Goal: Find specific page/section: Find specific page/section

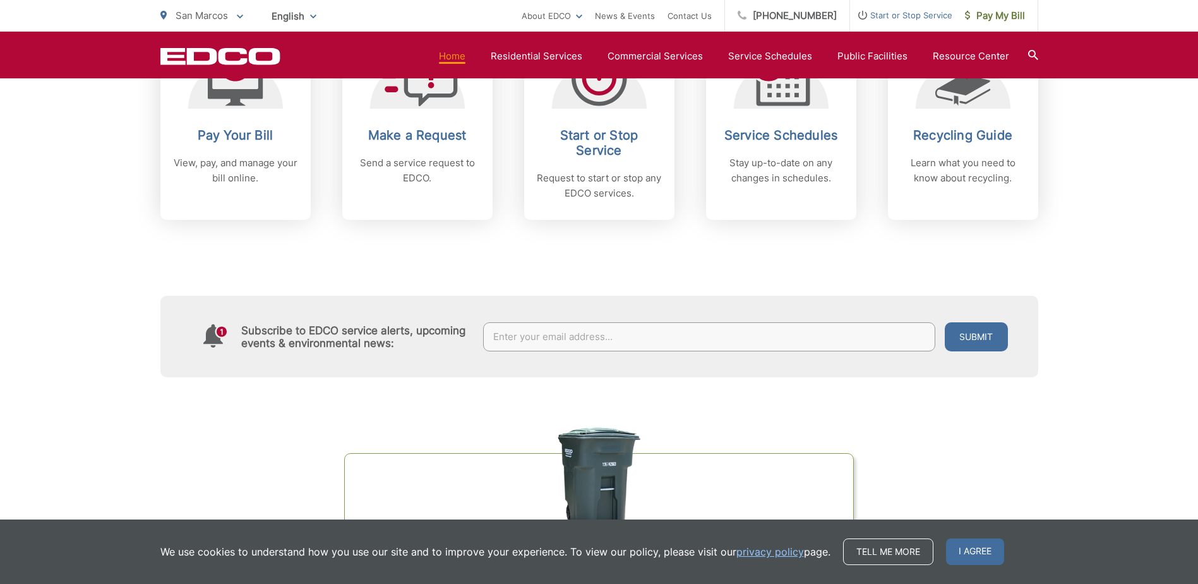
scroll to position [632, 0]
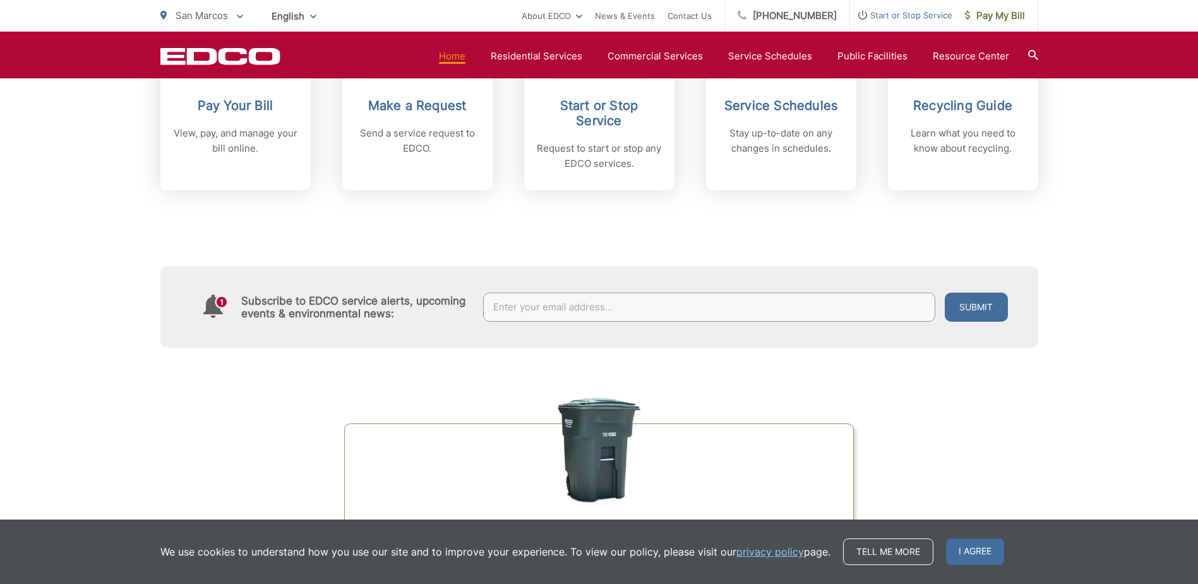
click at [755, 310] on input "text" at bounding box center [709, 307] width 452 height 29
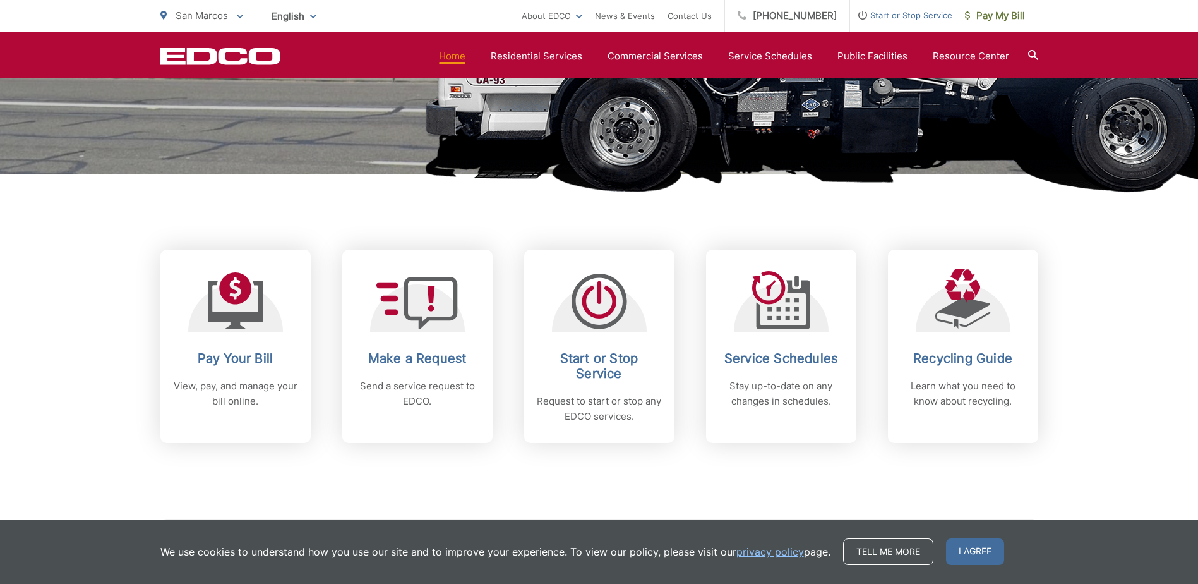
scroll to position [442, 0]
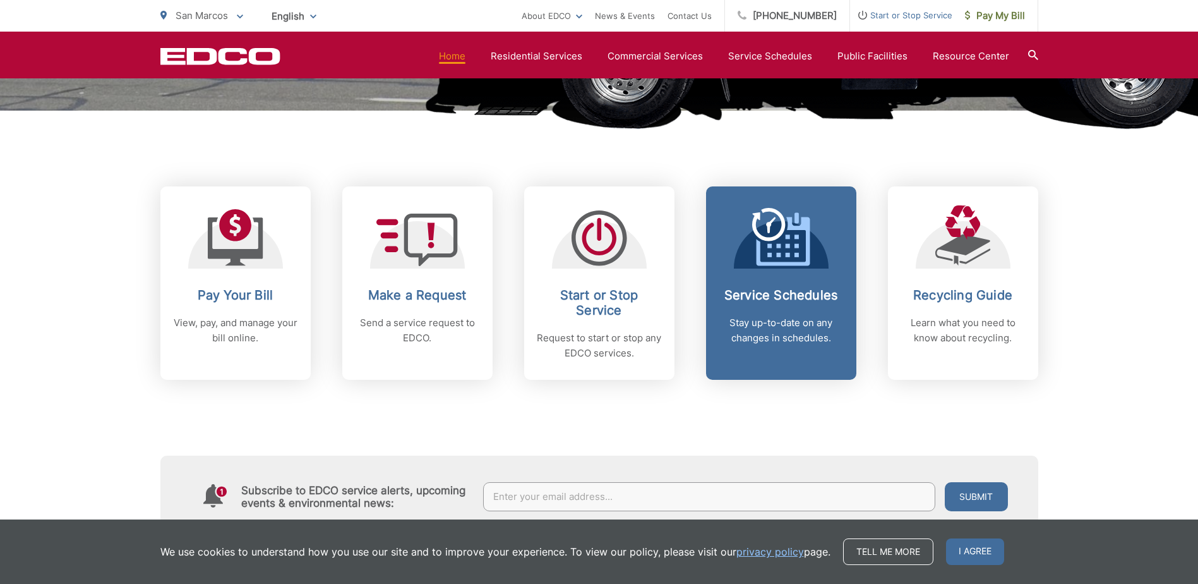
click at [735, 304] on div "Service Schedules Stay up-to-date on any changes in schedules." at bounding box center [781, 316] width 125 height 58
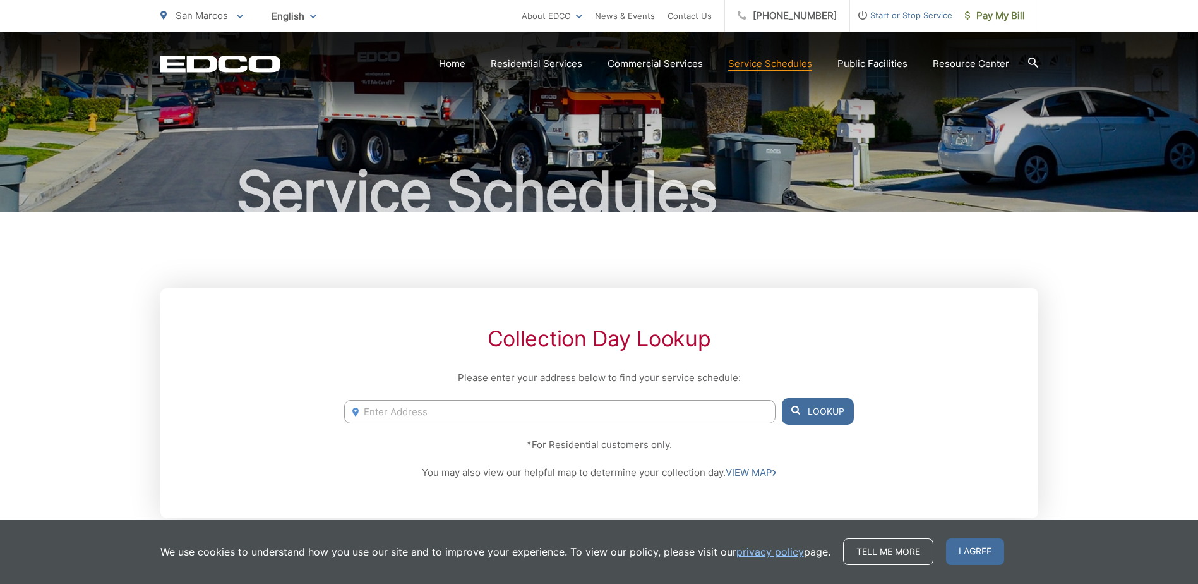
scroll to position [63, 0]
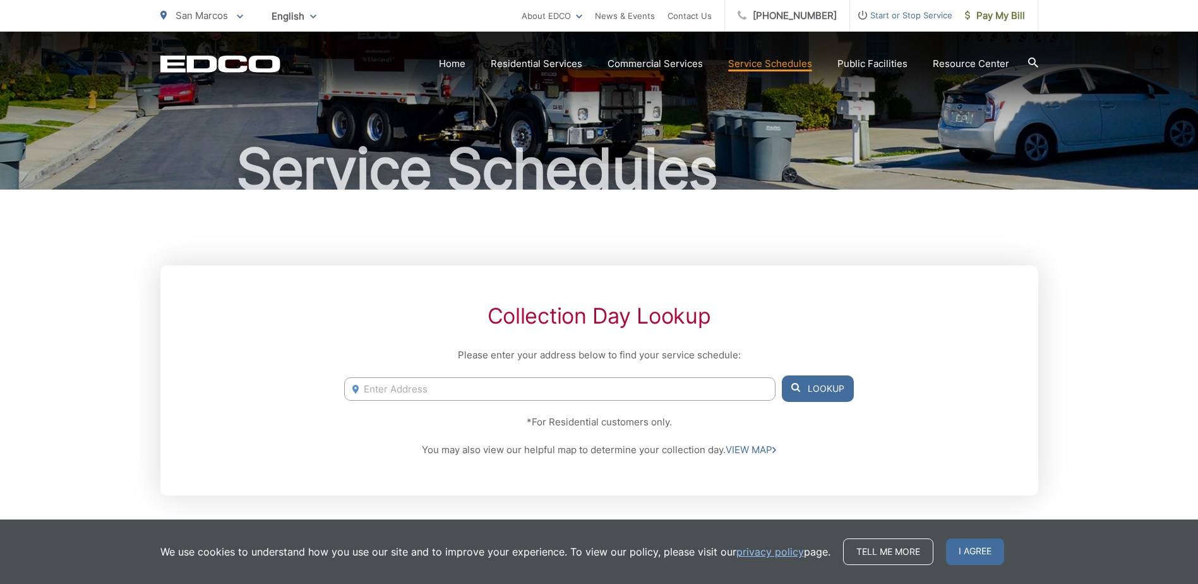
click at [664, 392] on input "Enter Address" at bounding box center [559, 388] width 431 height 23
click at [452, 410] on li "472 Via Arboles, San Marcos, CA, 92069" at bounding box center [559, 415] width 431 height 19
type input "472 Via Arboles, San Marcos, CA, 92069"
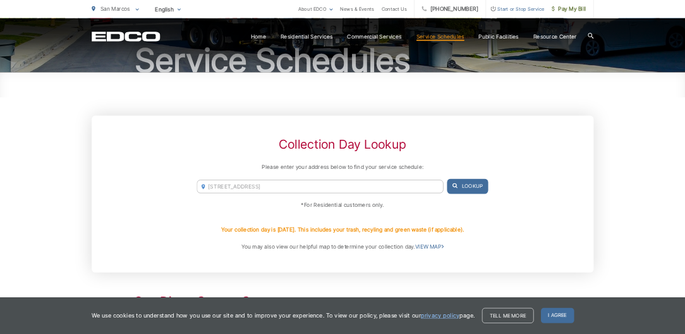
scroll to position [190, 0]
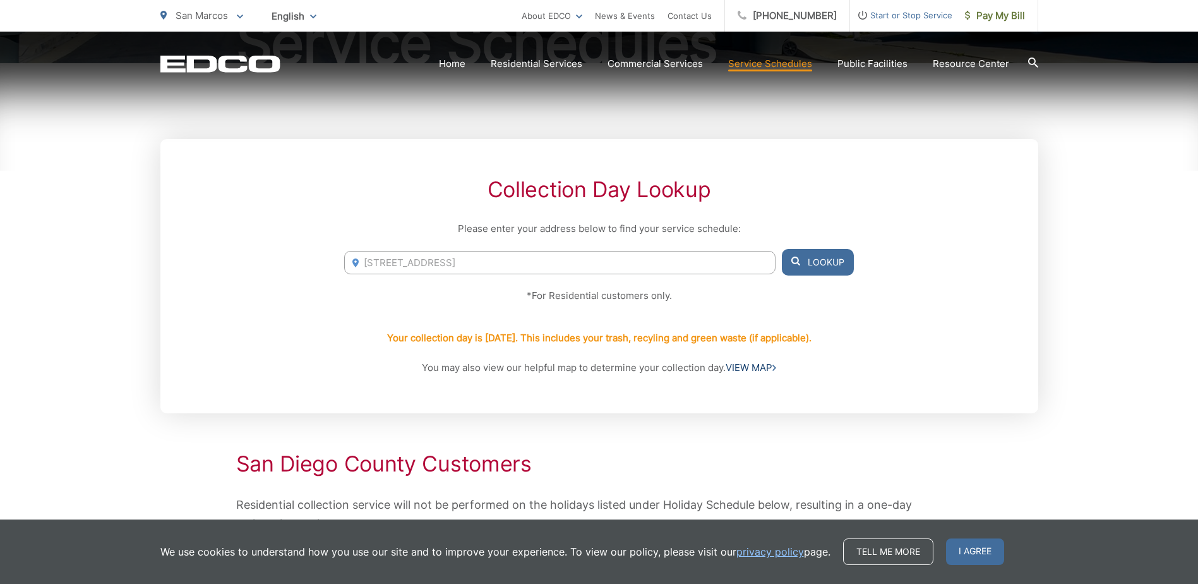
click at [749, 367] on link "VIEW MAP" at bounding box center [751, 367] width 51 height 15
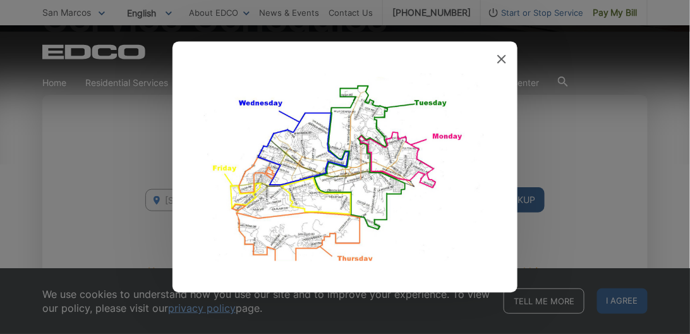
click at [501, 59] on icon at bounding box center [501, 59] width 9 height 9
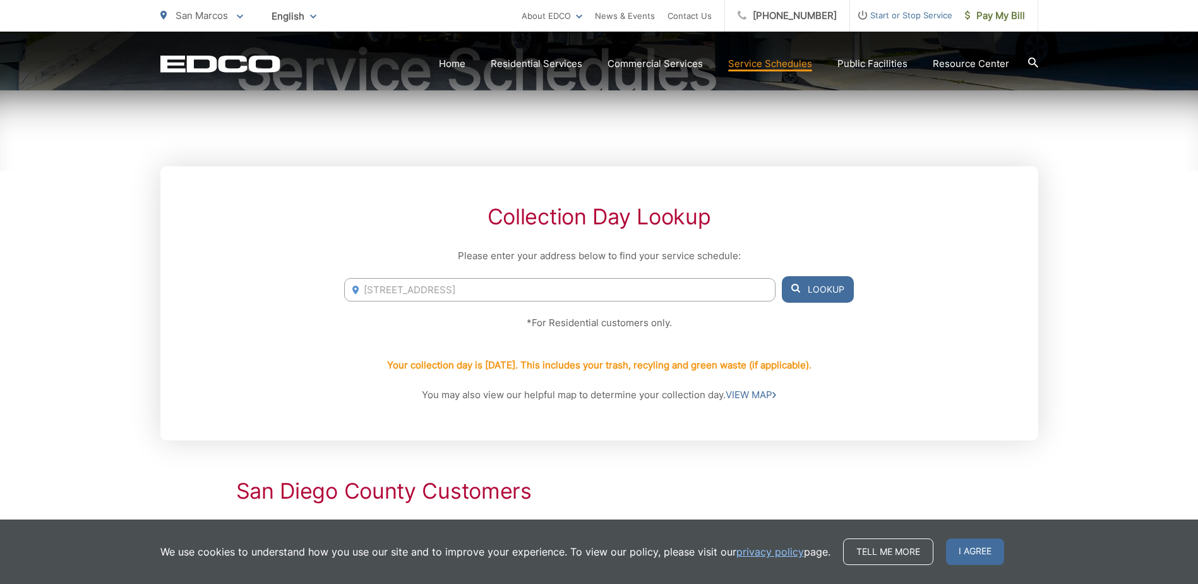
scroll to position [0, 0]
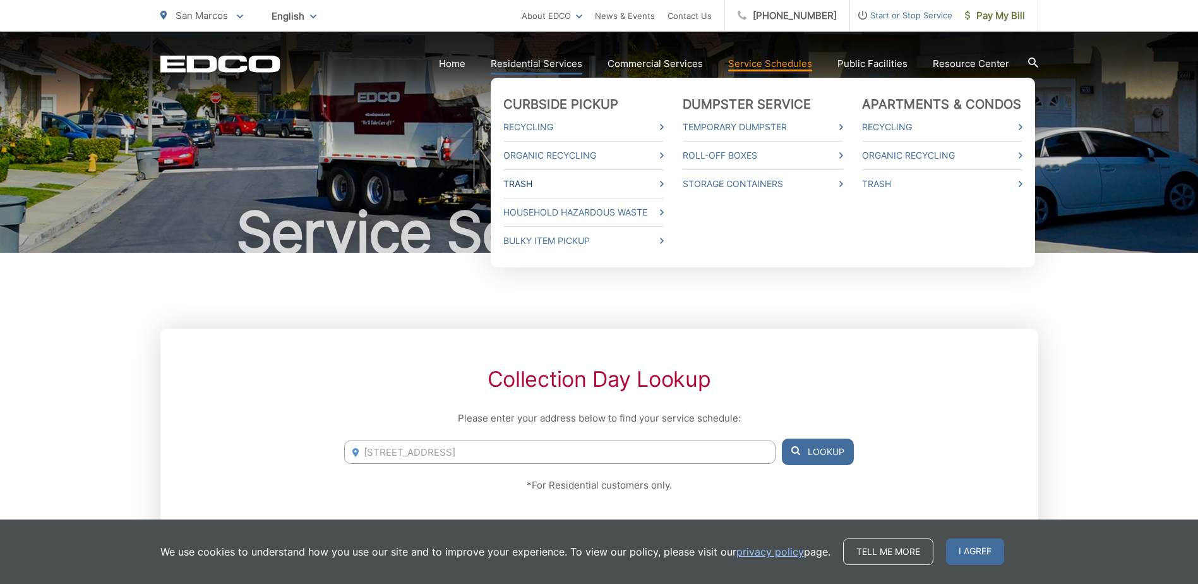
click at [663, 182] on link "Trash" at bounding box center [584, 183] width 160 height 15
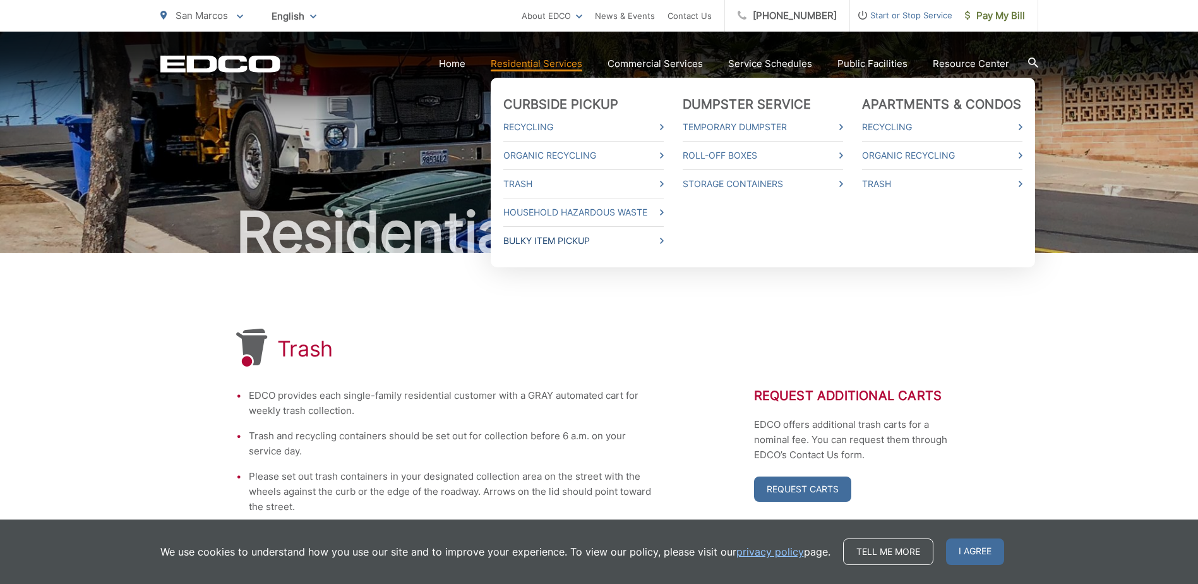
click at [644, 243] on link "Bulky Item Pickup" at bounding box center [584, 240] width 160 height 15
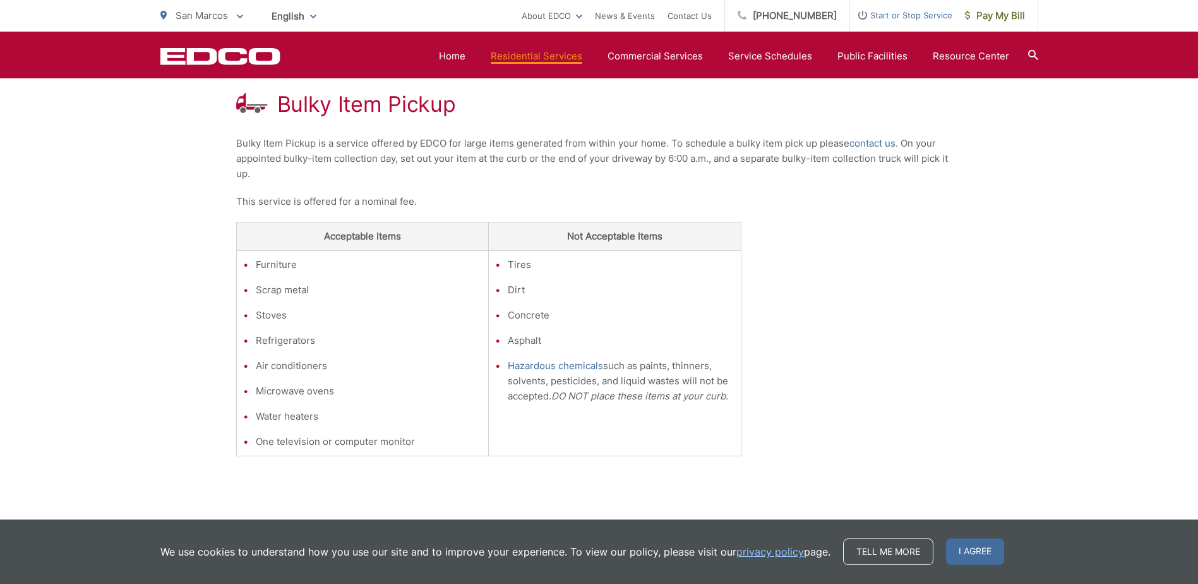
scroll to position [204, 0]
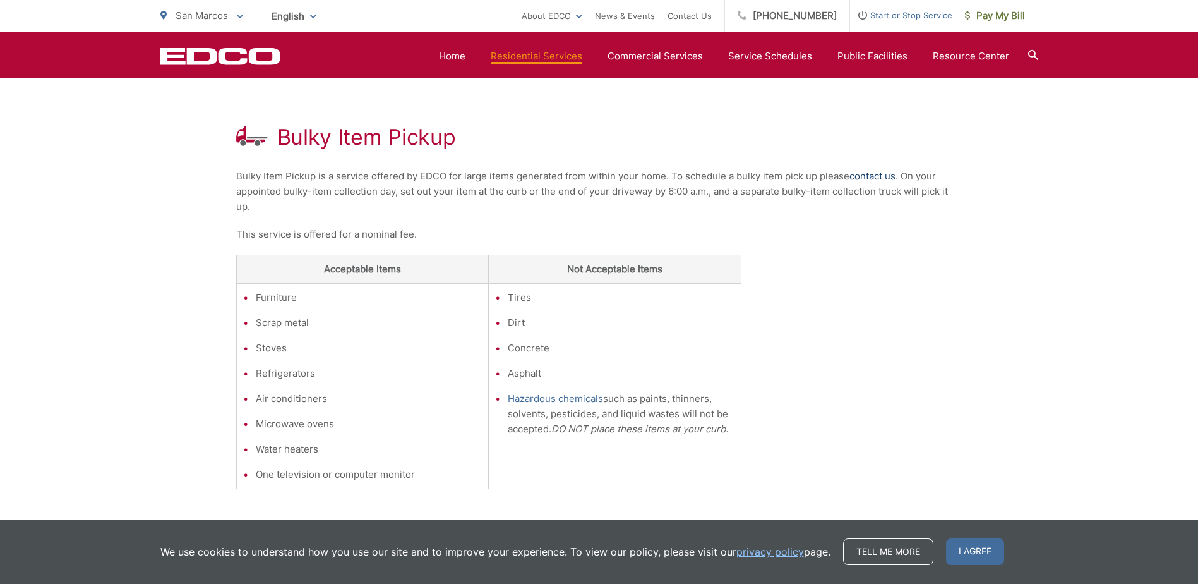
click at [878, 176] on link "contact us" at bounding box center [873, 176] width 46 height 15
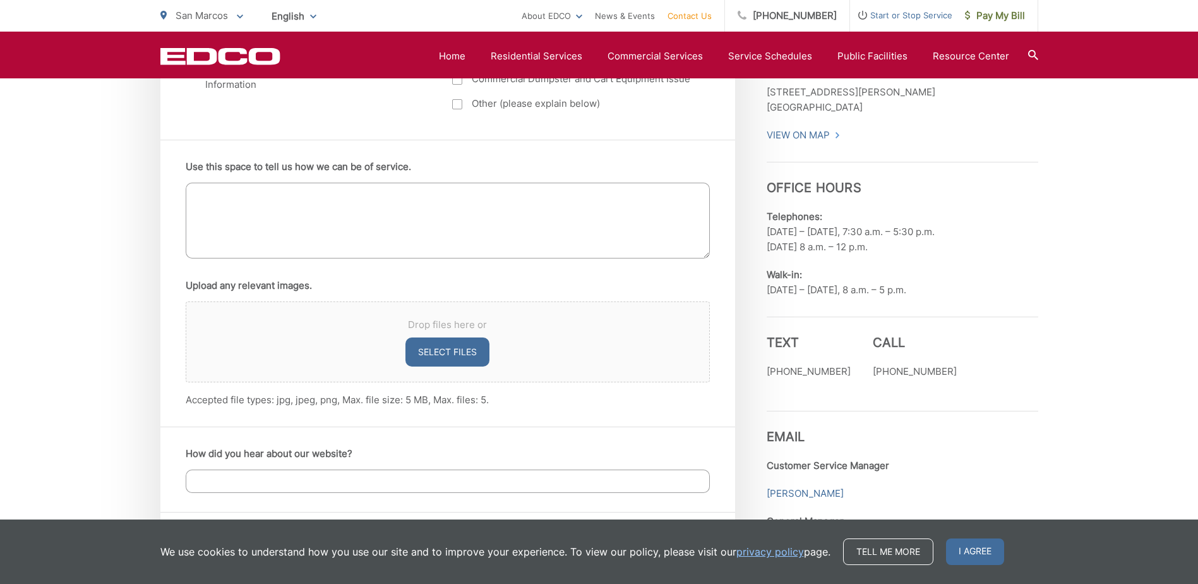
scroll to position [746, 0]
